Goal: Task Accomplishment & Management: Use online tool/utility

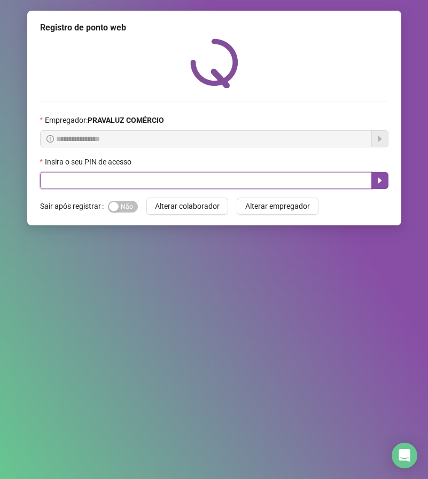
drag, startPoint x: 109, startPoint y: 186, endPoint x: 103, endPoint y: 181, distance: 7.9
click at [105, 182] on input "text" at bounding box center [206, 180] width 332 height 17
type input "*****"
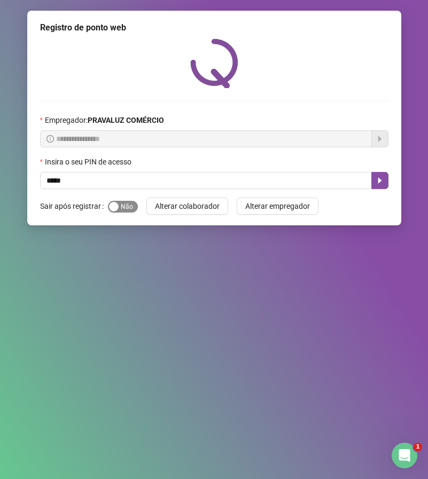
click at [120, 204] on span "Sim Não" at bounding box center [123, 207] width 30 height 12
click at [384, 182] on icon "caret-right" at bounding box center [380, 180] width 9 height 9
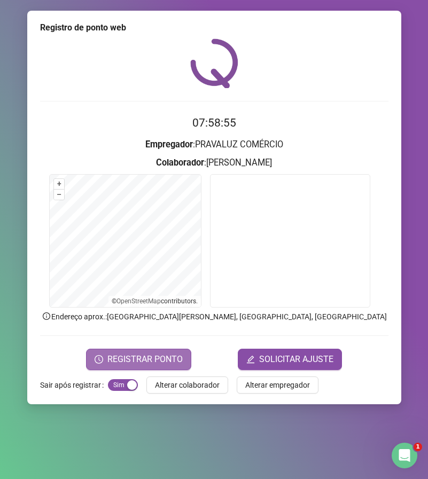
click at [155, 365] on span "REGISTRAR PONTO" at bounding box center [144, 359] width 75 height 13
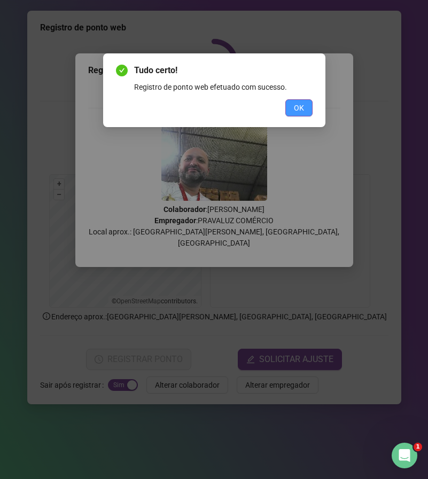
click at [297, 106] on span "OK" at bounding box center [299, 108] width 10 height 12
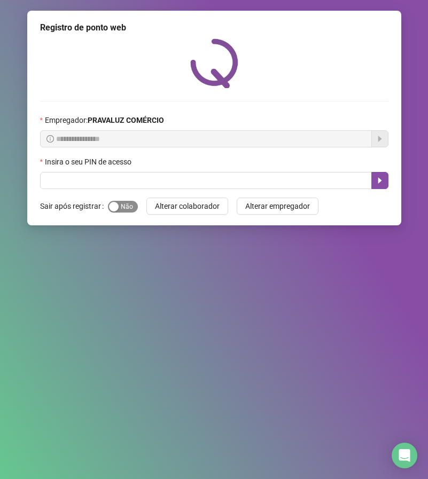
click at [129, 205] on span "Sim Não" at bounding box center [123, 207] width 30 height 12
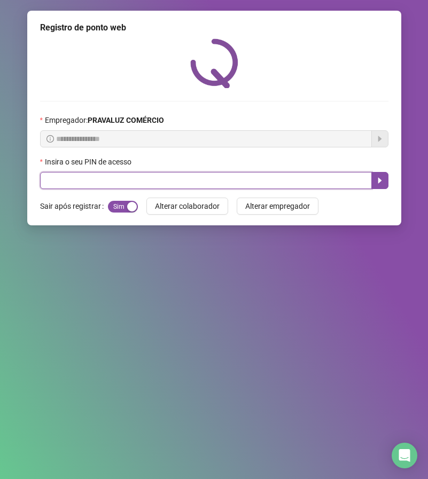
click at [131, 182] on input "text" at bounding box center [206, 180] width 332 height 17
type input "*****"
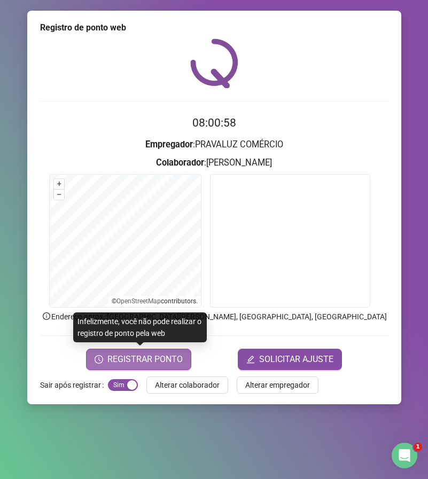
click at [115, 358] on span "REGISTRAR PONTO" at bounding box center [144, 359] width 75 height 13
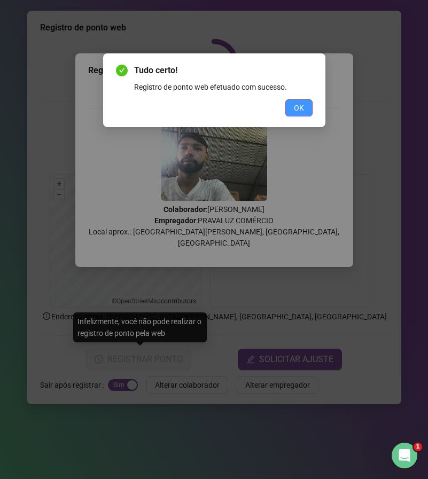
click at [299, 112] on span "OK" at bounding box center [299, 108] width 10 height 12
